Goal: Use online tool/utility: Utilize a website feature to perform a specific function

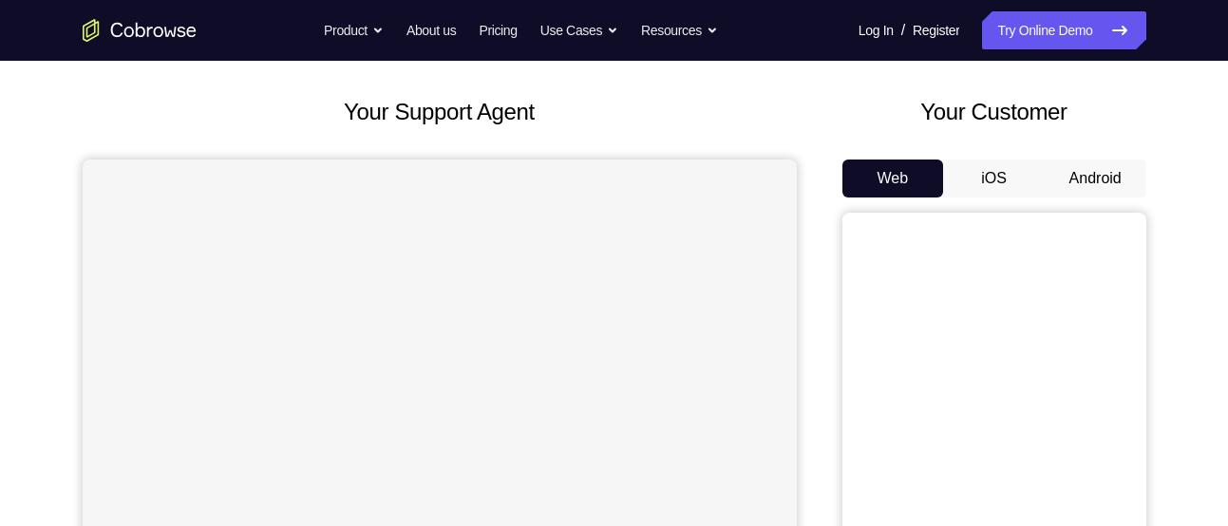
scroll to position [88, 0]
click at [1103, 180] on button "Android" at bounding box center [1096, 178] width 102 height 38
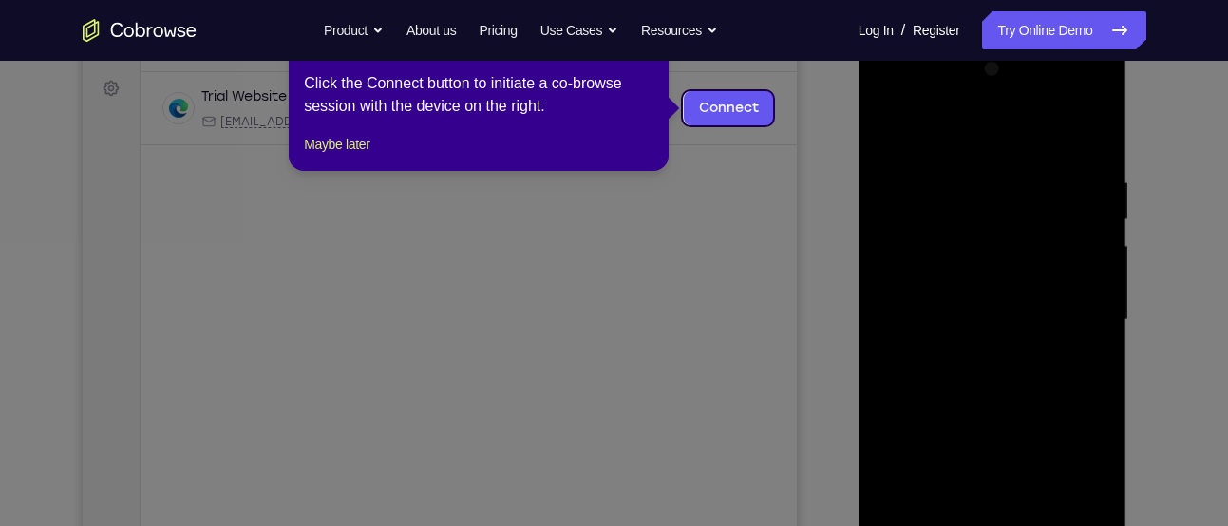
scroll to position [274, 0]
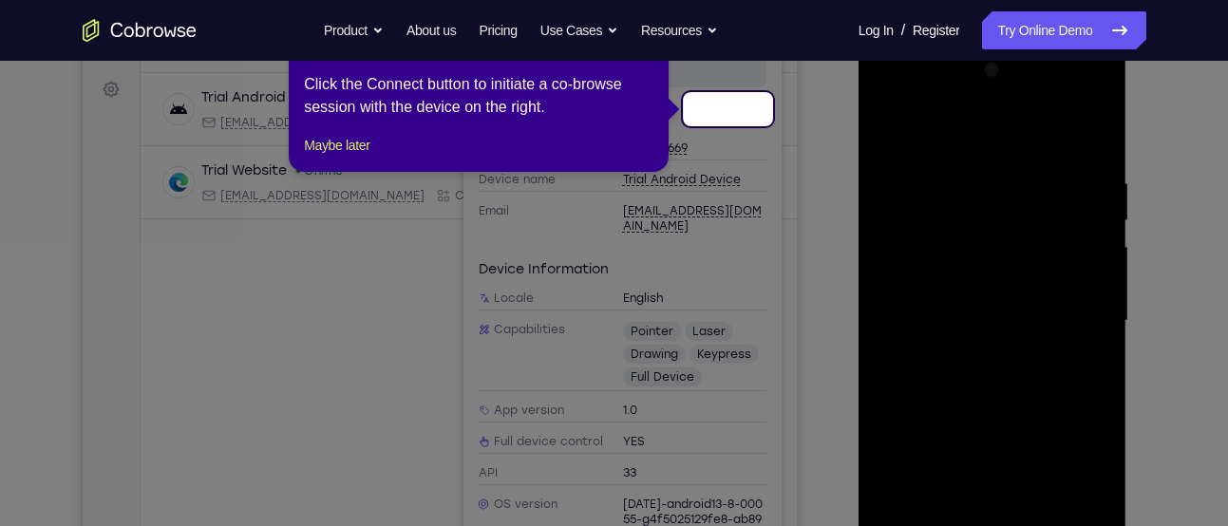
click at [735, 111] on div "Custom data" at bounding box center [622, 119] width 288 height 19
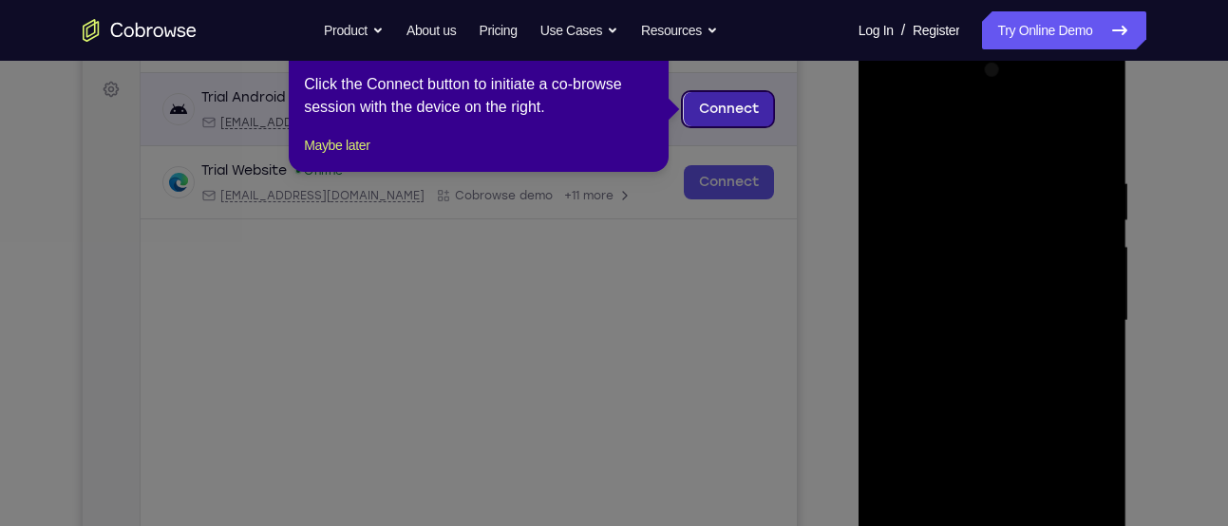
click at [739, 112] on link "Connect" at bounding box center [728, 109] width 90 height 34
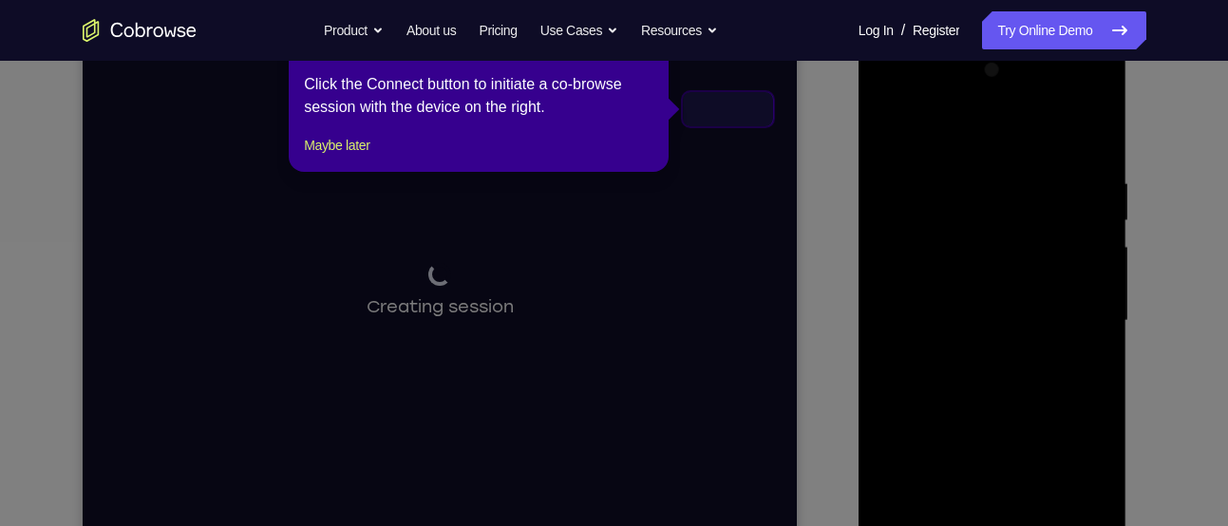
click at [749, 102] on div "Connecting to device Creating session" at bounding box center [439, 291] width 714 height 636
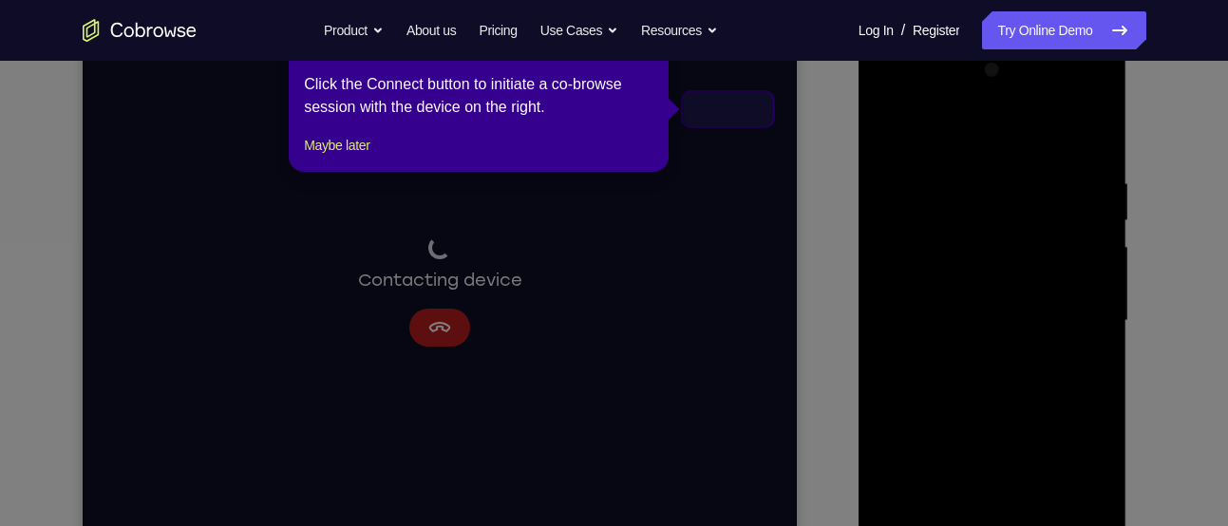
click at [1033, 330] on icon at bounding box center [621, 263] width 1242 height 526
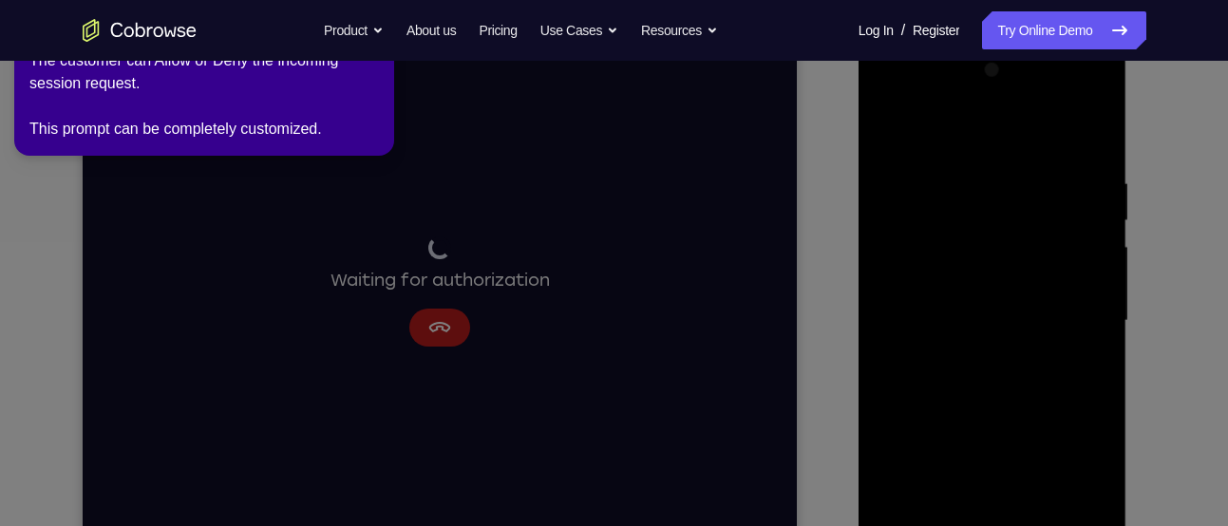
click at [1064, 352] on icon at bounding box center [617, 259] width 1250 height 534
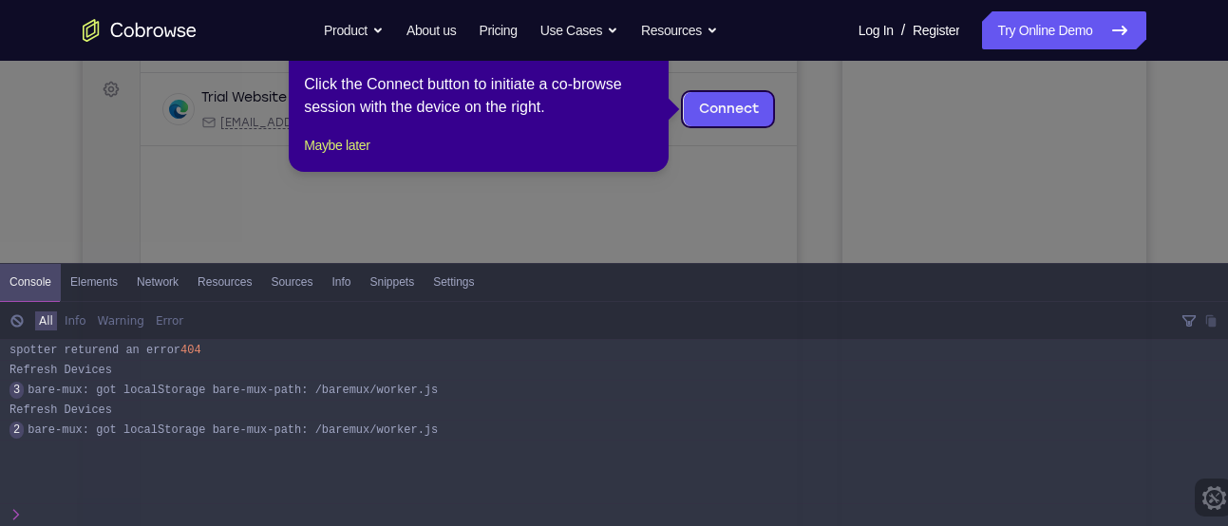
click at [718, 223] on icon at bounding box center [621, 263] width 1242 height 526
click at [364, 157] on button "Maybe later" at bounding box center [337, 145] width 66 height 23
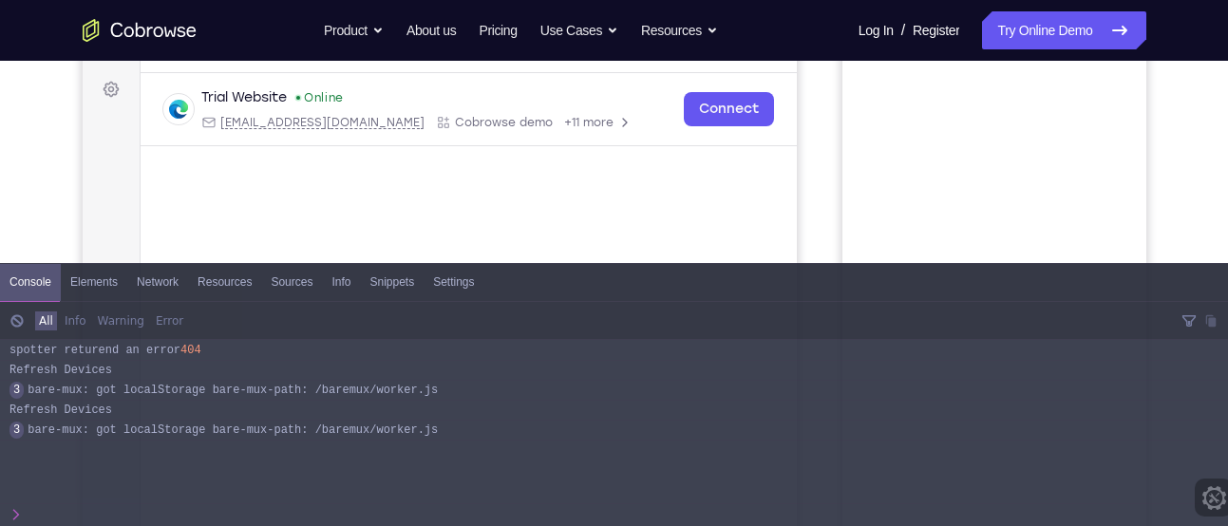
click at [41, 283] on span "console" at bounding box center [30, 282] width 42 height 37
click at [426, 431] on div "bare-mux: got localStorage bare-mux-path: /baremux/worker.js" at bounding box center [623, 430] width 1191 height 19
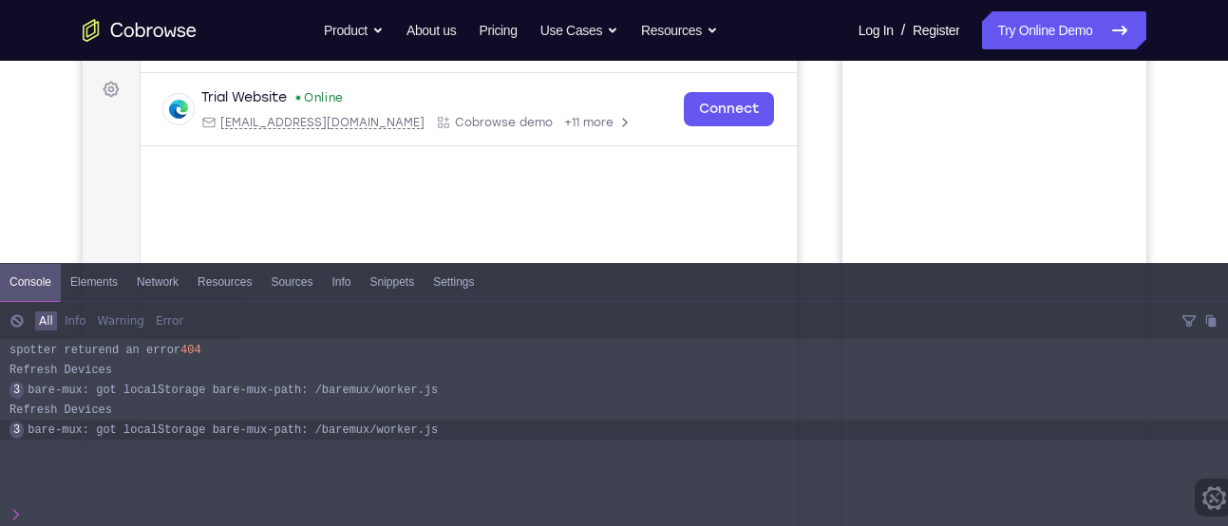
click at [16, 513] on span at bounding box center [15, 515] width 13 height 22
